Goal: Find specific page/section: Locate a particular part of the current website

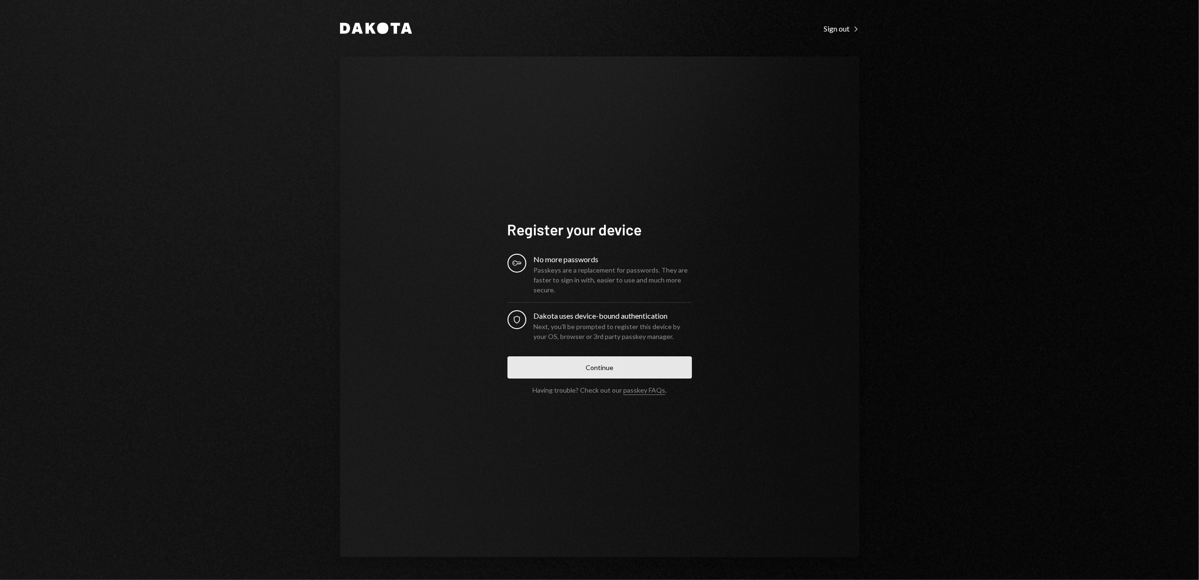
click at [623, 365] on button "Continue" at bounding box center [600, 367] width 184 height 22
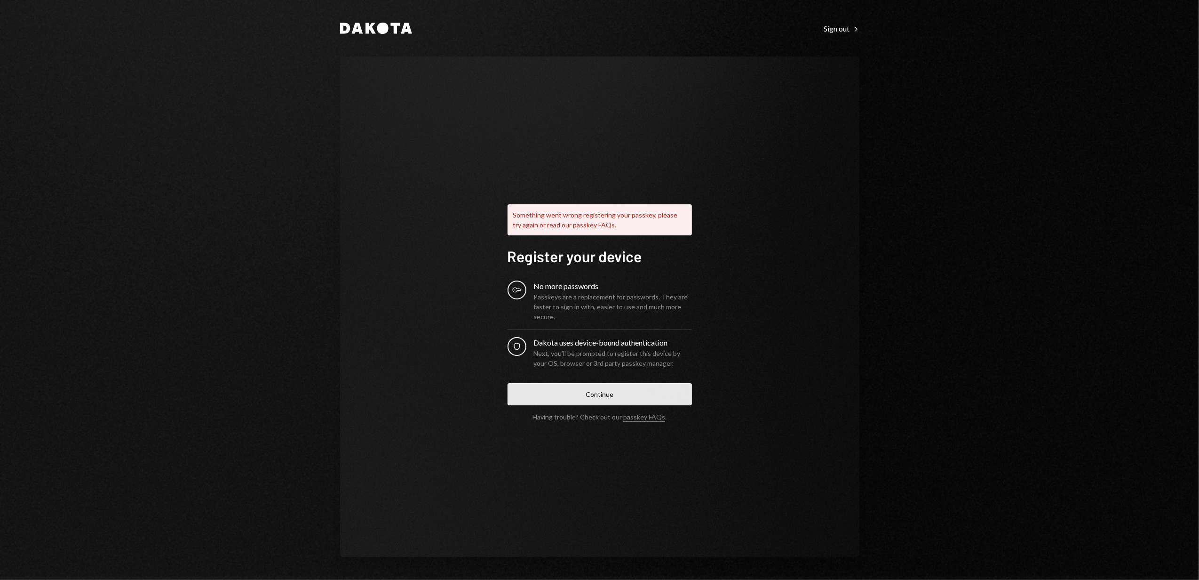
click at [631, 391] on button "Continue" at bounding box center [600, 394] width 184 height 22
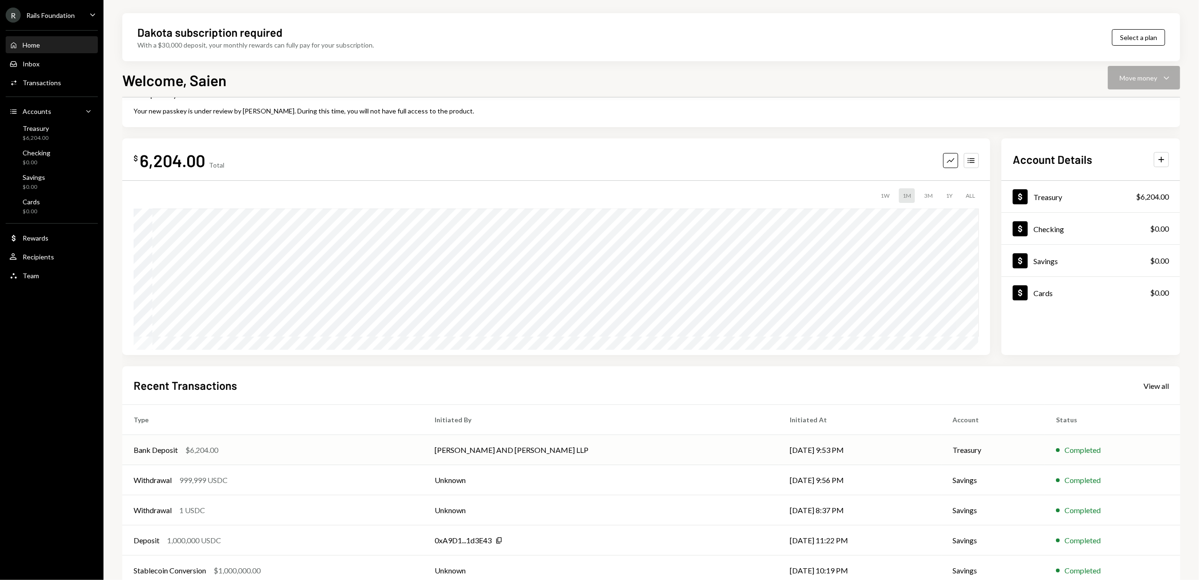
scroll to position [48, 0]
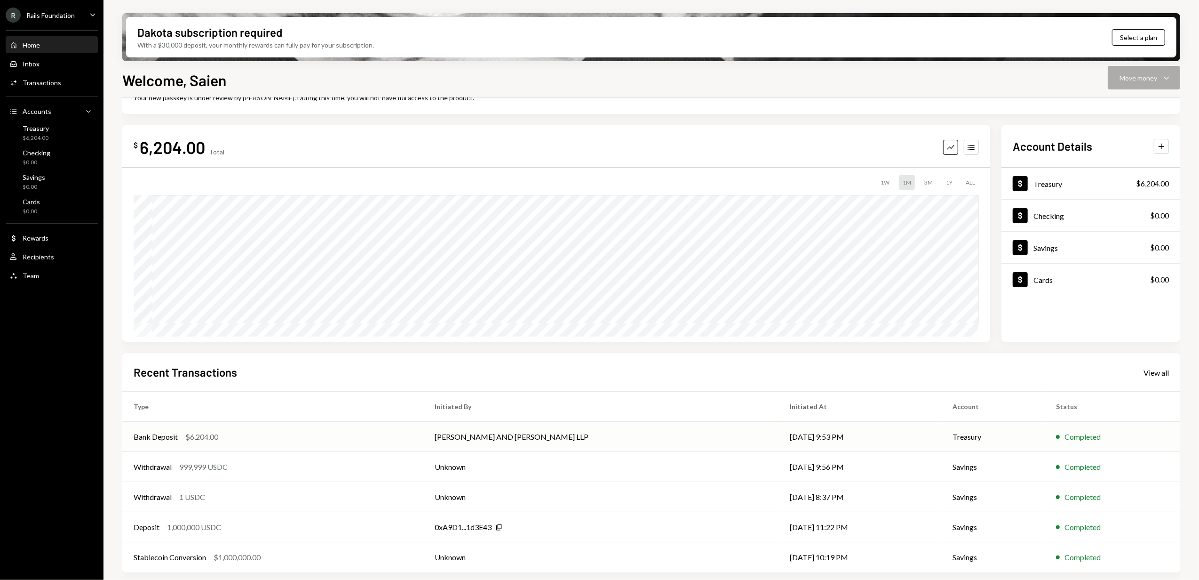
click at [653, 441] on td "[PERSON_NAME] AND [PERSON_NAME] LLP" at bounding box center [600, 436] width 355 height 30
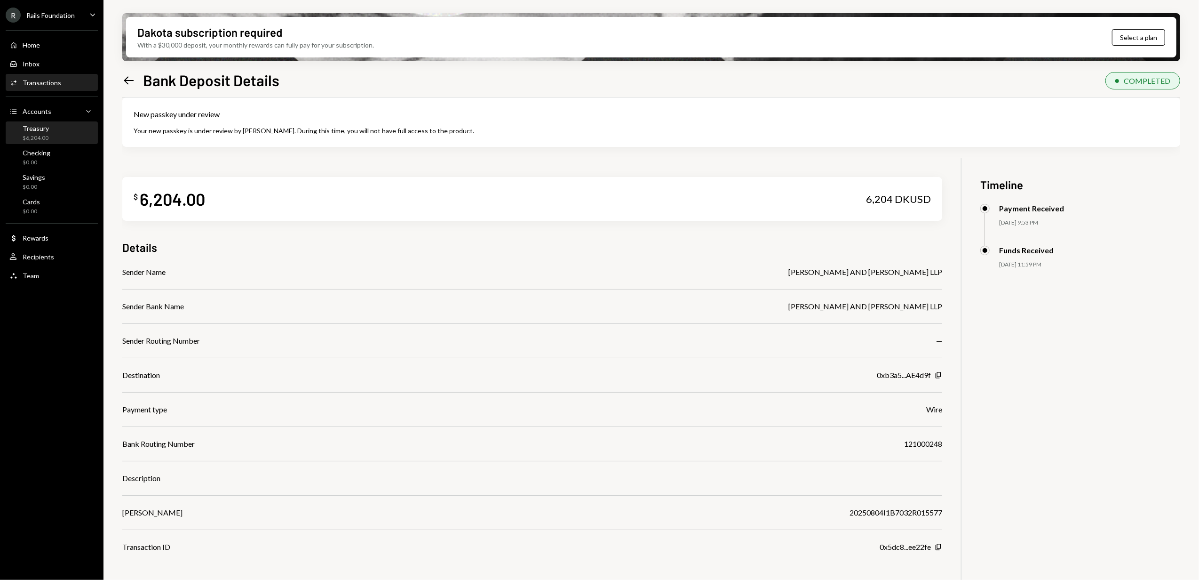
click at [58, 132] on div "Treasury $6,204.00" at bounding box center [51, 133] width 85 height 18
